Goal: Task Accomplishment & Management: Use online tool/utility

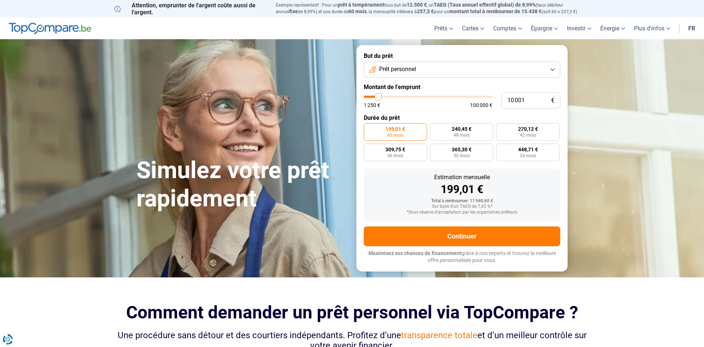
click at [390, 99] on div "1 250 € 100 000 €" at bounding box center [428, 102] width 129 height 12
type input "21 250"
type input "21250"
click at [392, 96] on input "range" at bounding box center [428, 97] width 129 height 2
radio input "false"
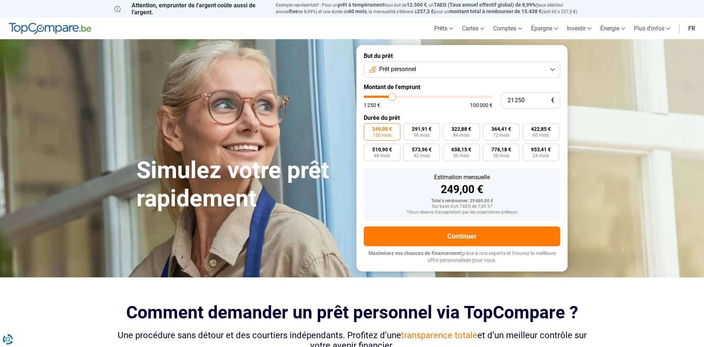
type input "30 250"
type input "30500"
click at [403, 96] on input "range" at bounding box center [428, 97] width 129 height 2
type input "19 250"
type input "19000"
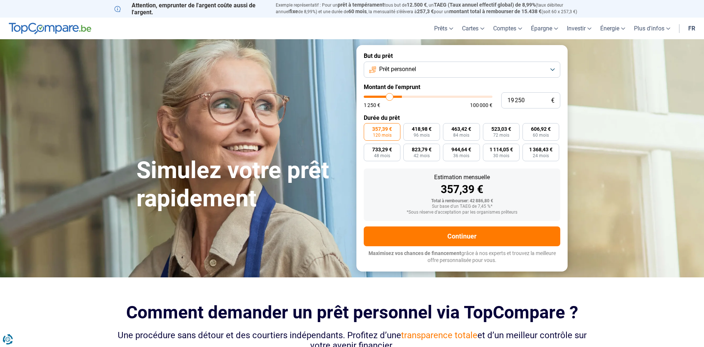
click at [389, 98] on input "range" at bounding box center [428, 97] width 129 height 2
type input "19 000"
radio input "true"
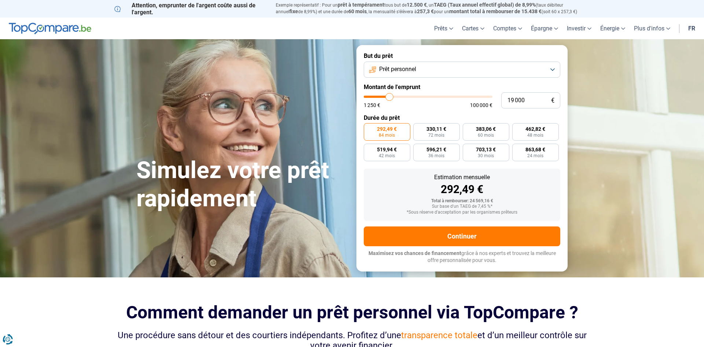
click at [383, 99] on div "1 250 € 100 000 €" at bounding box center [428, 102] width 129 height 12
click at [373, 100] on div "1 250 € 100 000 €" at bounding box center [428, 102] width 129 height 12
click at [373, 99] on div "1 250 € 100 000 €" at bounding box center [428, 102] width 129 height 12
type input "5 250"
type input "5000"
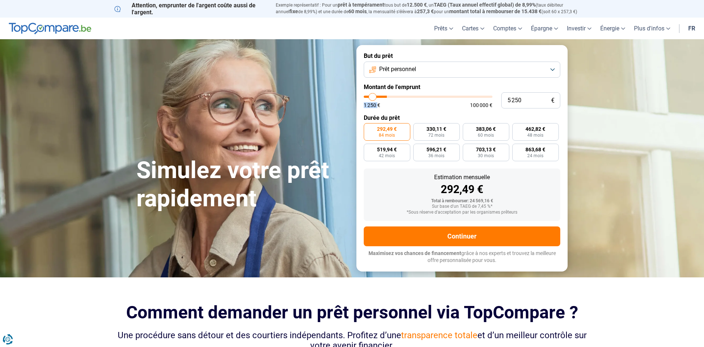
click at [372, 96] on input "range" at bounding box center [428, 97] width 129 height 2
type input "5 000"
radio input "true"
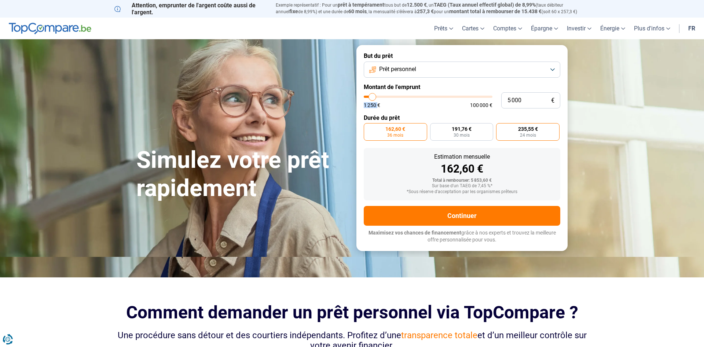
click at [529, 133] on span "24 mois" at bounding box center [528, 135] width 16 height 4
click at [501, 128] on input "235,55 € 24 mois" at bounding box center [498, 125] width 5 height 5
radio input "true"
click at [400, 134] on span "36 mois" at bounding box center [395, 135] width 16 height 4
click at [368, 128] on input "162,60 € 36 mois" at bounding box center [366, 125] width 5 height 5
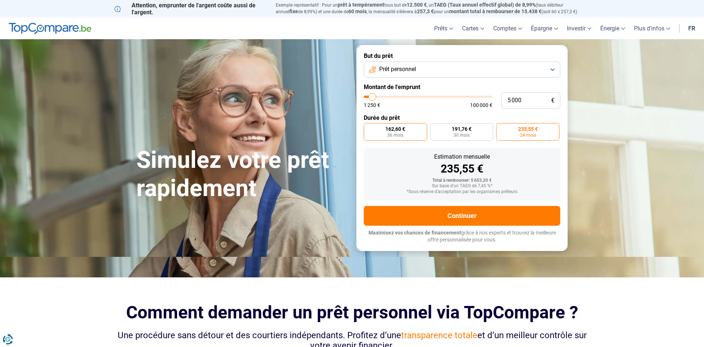
radio input "true"
click at [554, 70] on button "Prêt personnel" at bounding box center [462, 70] width 196 height 16
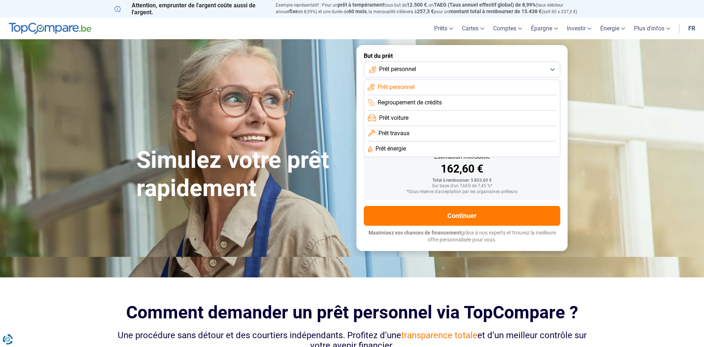
click at [448, 136] on li "Prêt travaux" at bounding box center [462, 133] width 188 height 15
